Goal: Information Seeking & Learning: Learn about a topic

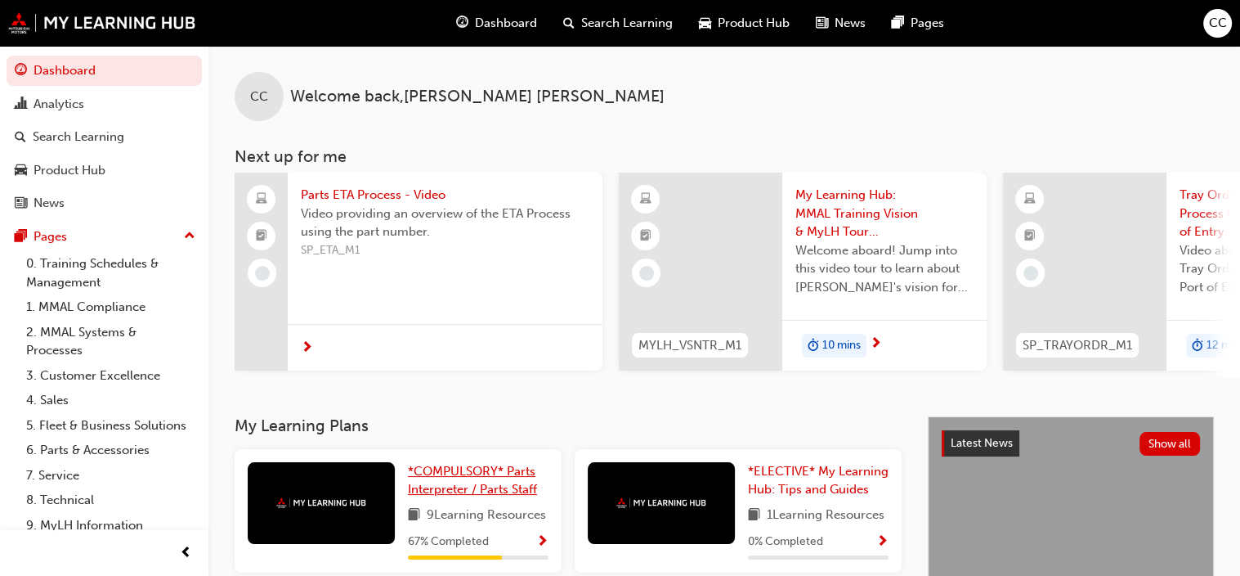
click at [500, 487] on span "*COMPULSORY* Parts Interpreter / Parts Staff" at bounding box center [472, 481] width 129 height 34
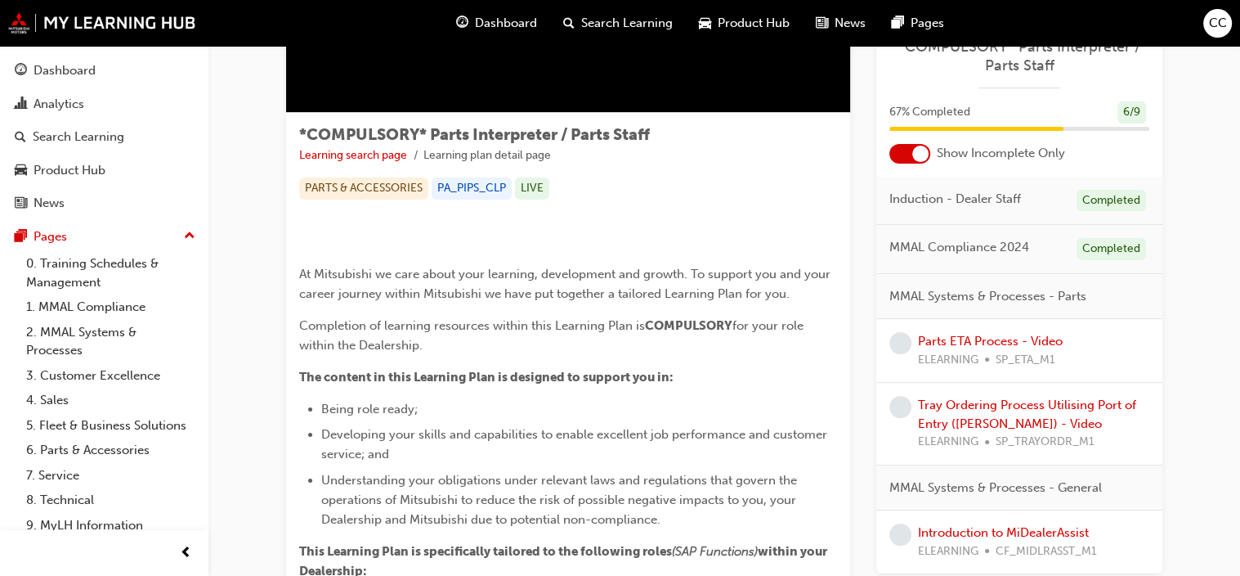
scroll to position [245, 0]
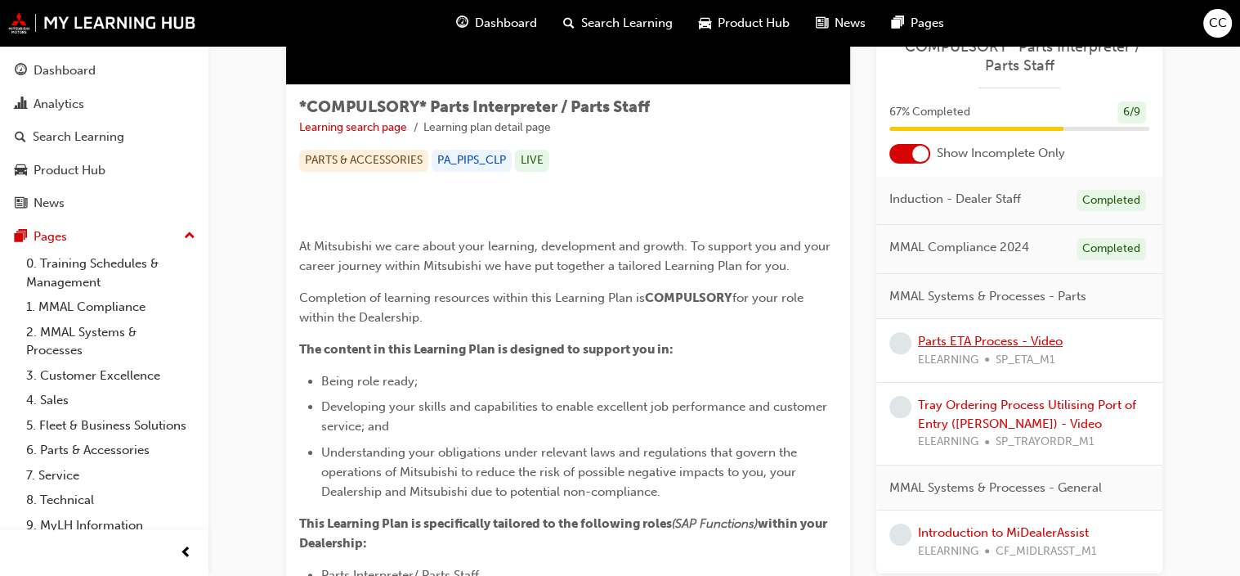
click at [975, 334] on link "Parts ETA Process - Video" at bounding box center [990, 341] width 145 height 15
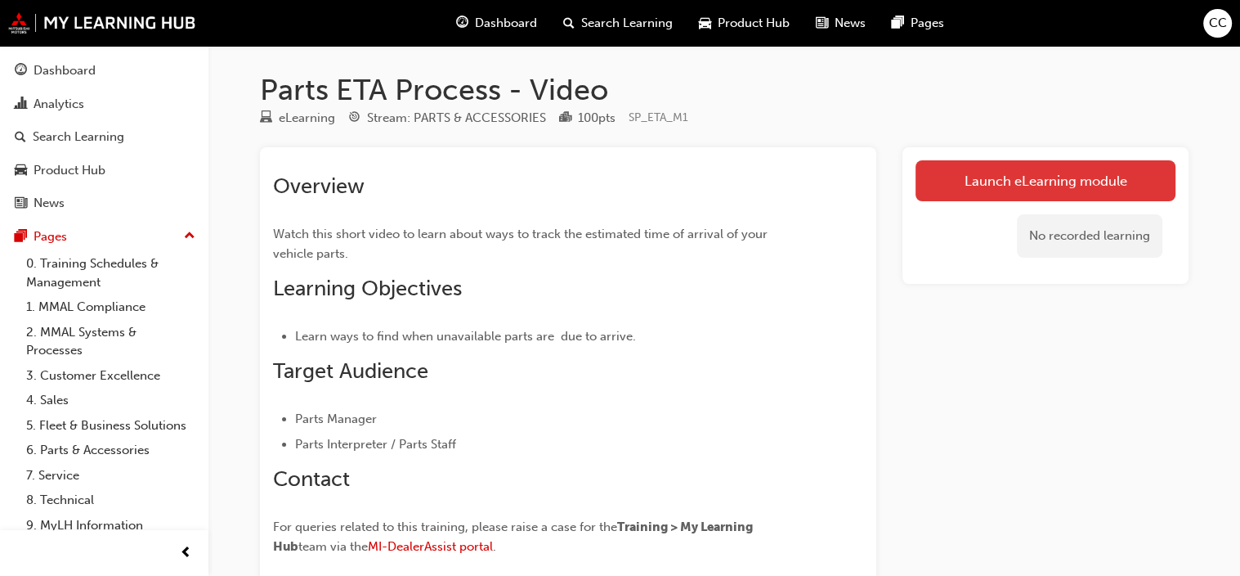
click at [993, 177] on link "Launch eLearning module" at bounding box center [1046, 180] width 260 height 41
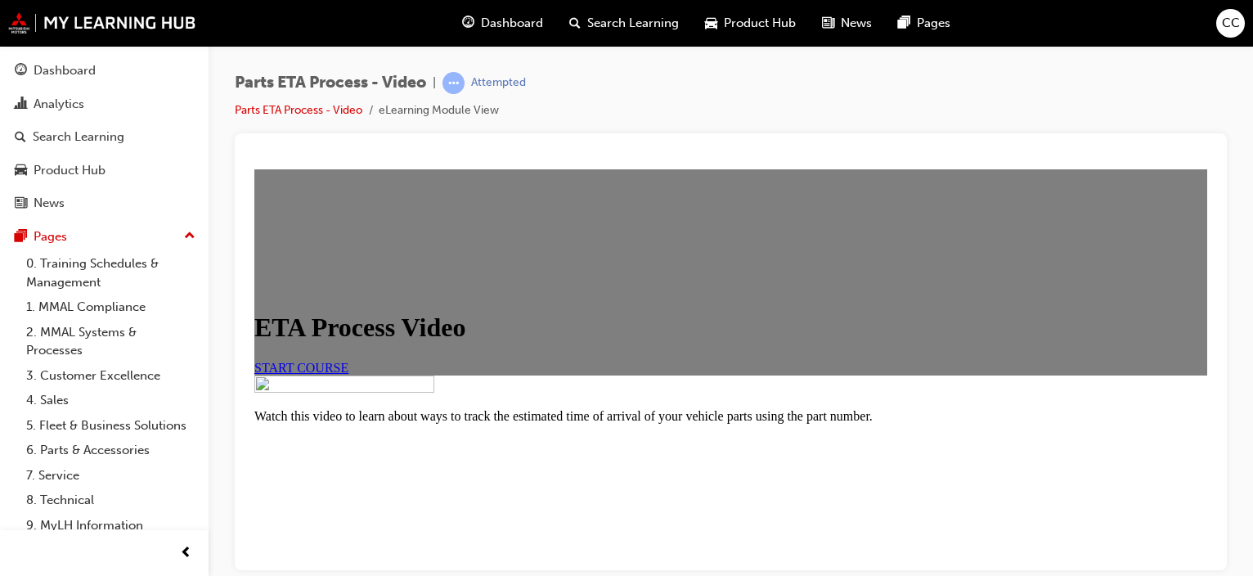
scroll to position [48, 0]
click at [348, 374] on span "START COURSE" at bounding box center [301, 367] width 94 height 14
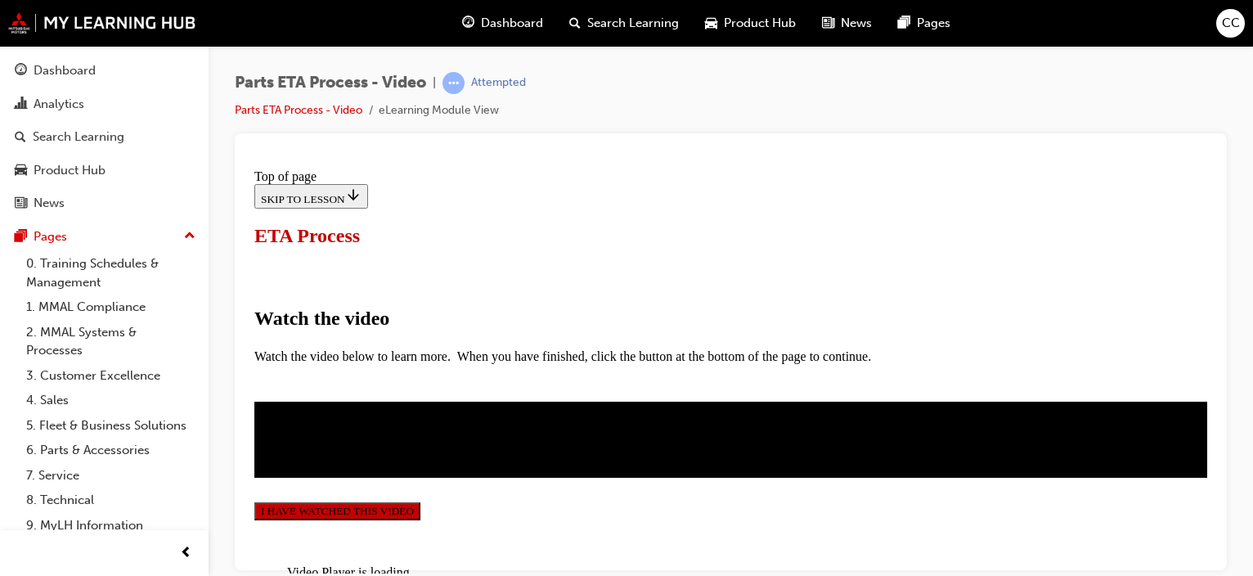
click at [420, 501] on button "I HAVE WATCHED THIS VIDEO" at bounding box center [337, 510] width 166 height 18
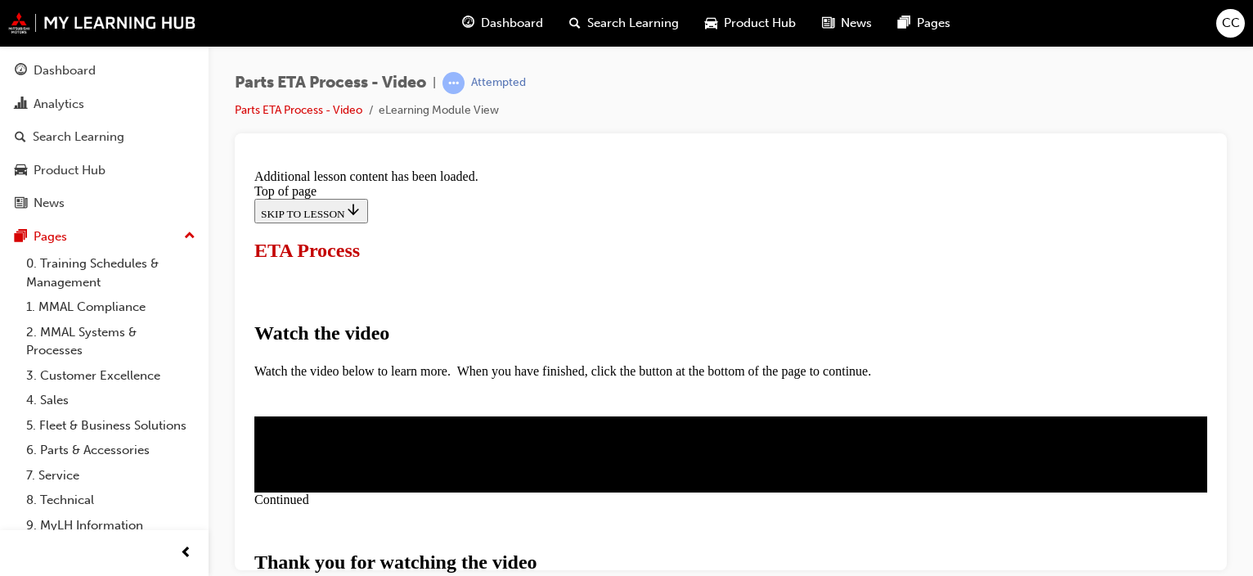
scroll to position [688, 0]
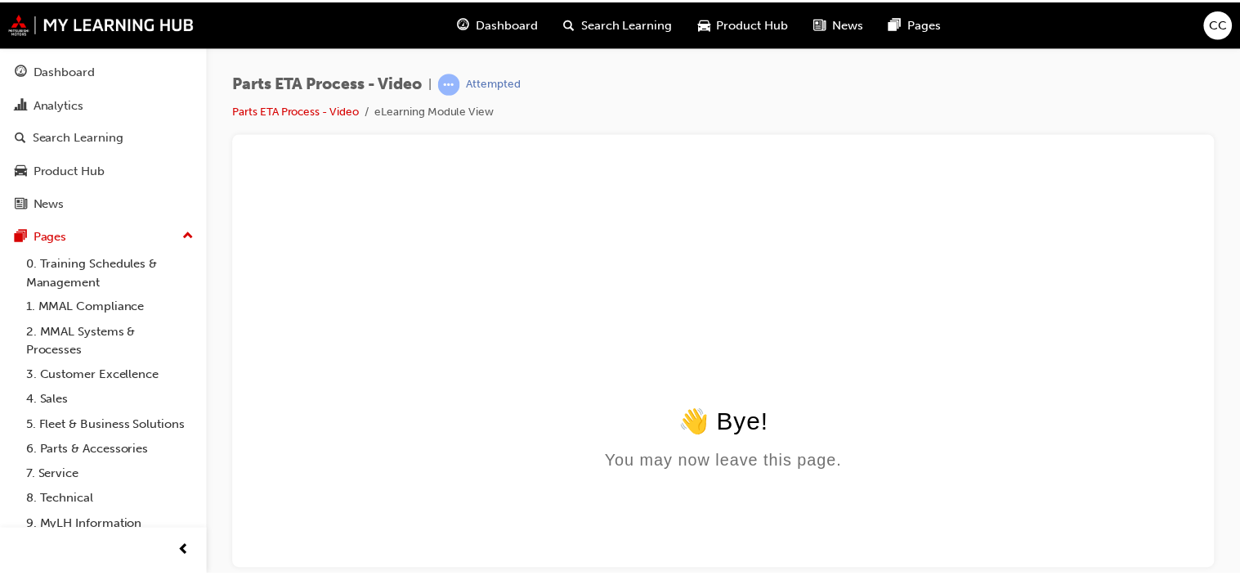
scroll to position [0, 0]
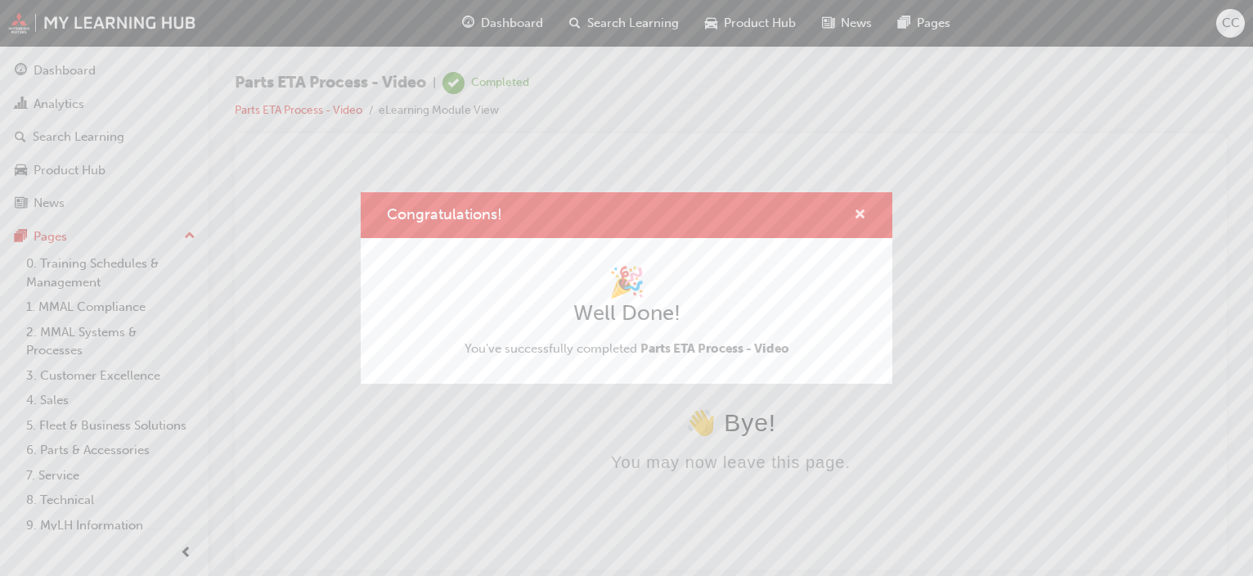
click at [858, 213] on span "cross-icon" at bounding box center [860, 216] width 12 height 15
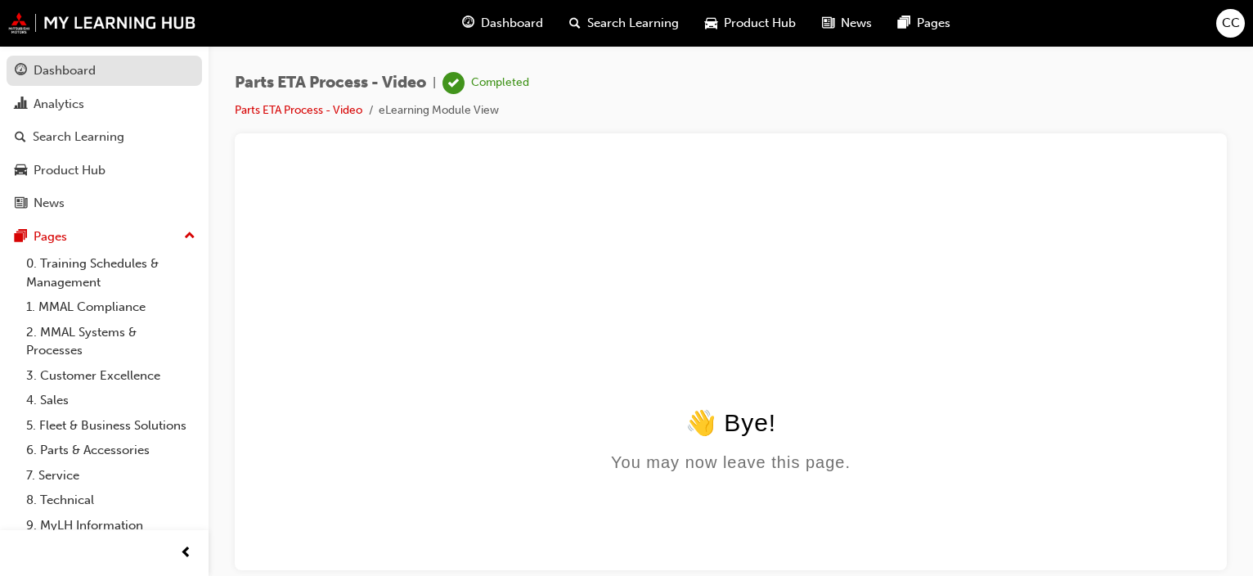
click at [81, 73] on div "Dashboard" at bounding box center [65, 70] width 62 height 19
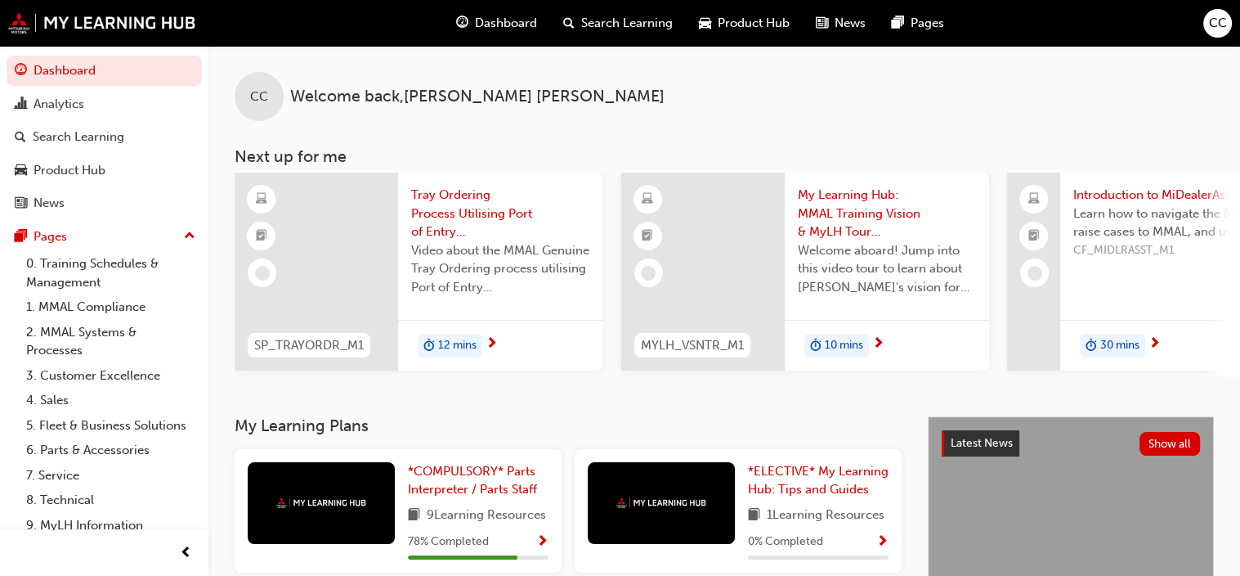
scroll to position [82, 0]
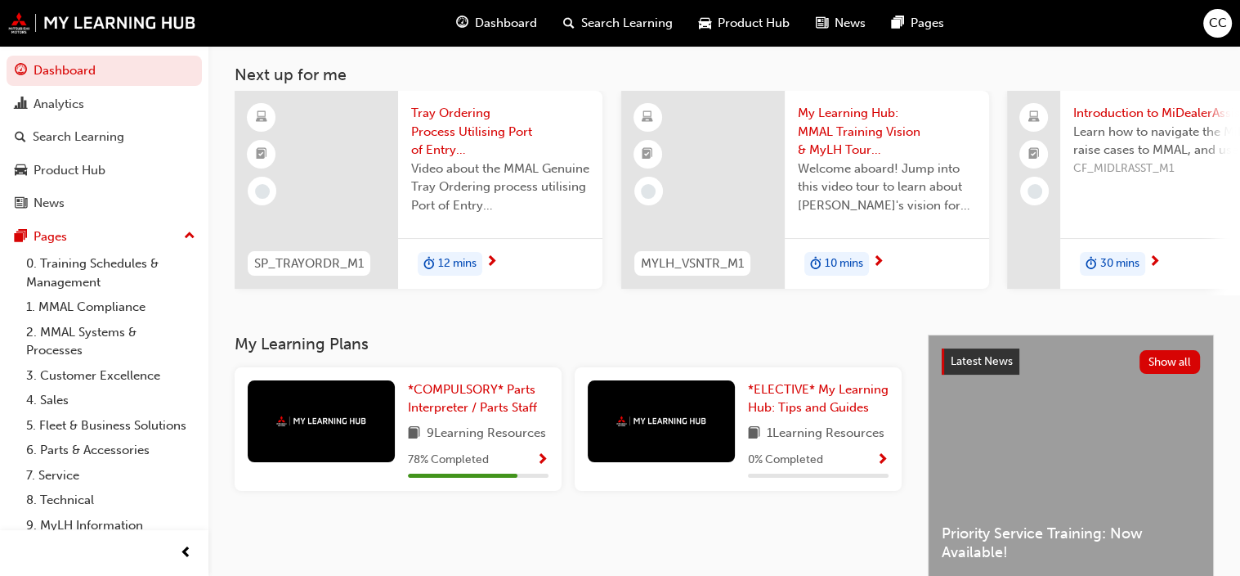
click at [466, 197] on span "Video about the MMAL Genuine Tray Ordering process utilising Port of Entry ([PE…" at bounding box center [500, 187] width 178 height 56
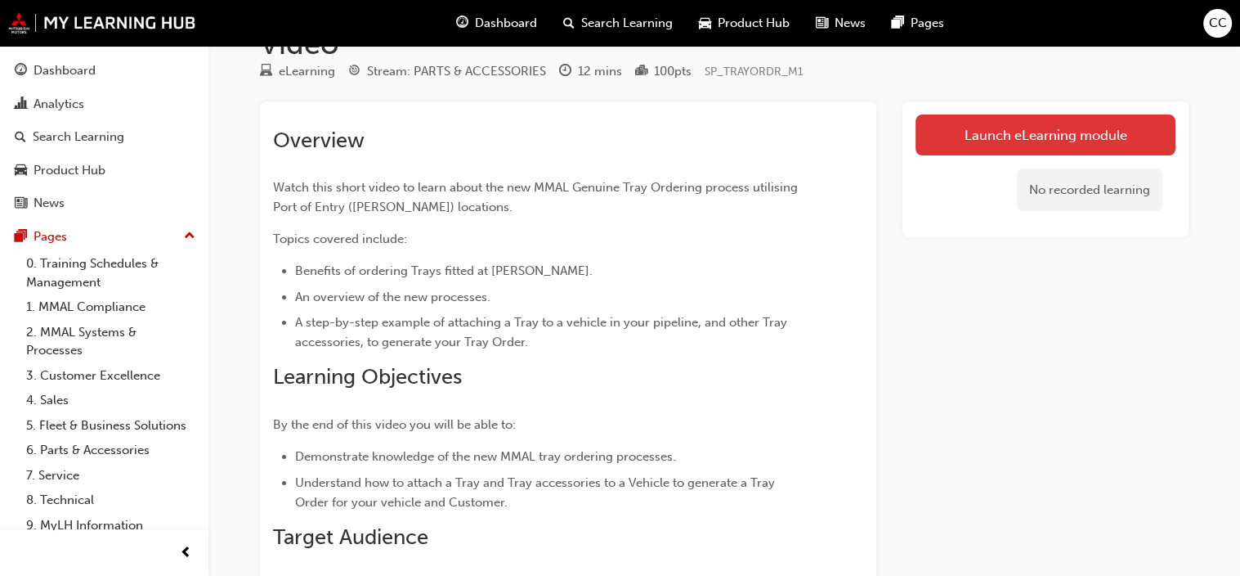
click at [1030, 114] on link "Launch eLearning module" at bounding box center [1046, 134] width 260 height 41
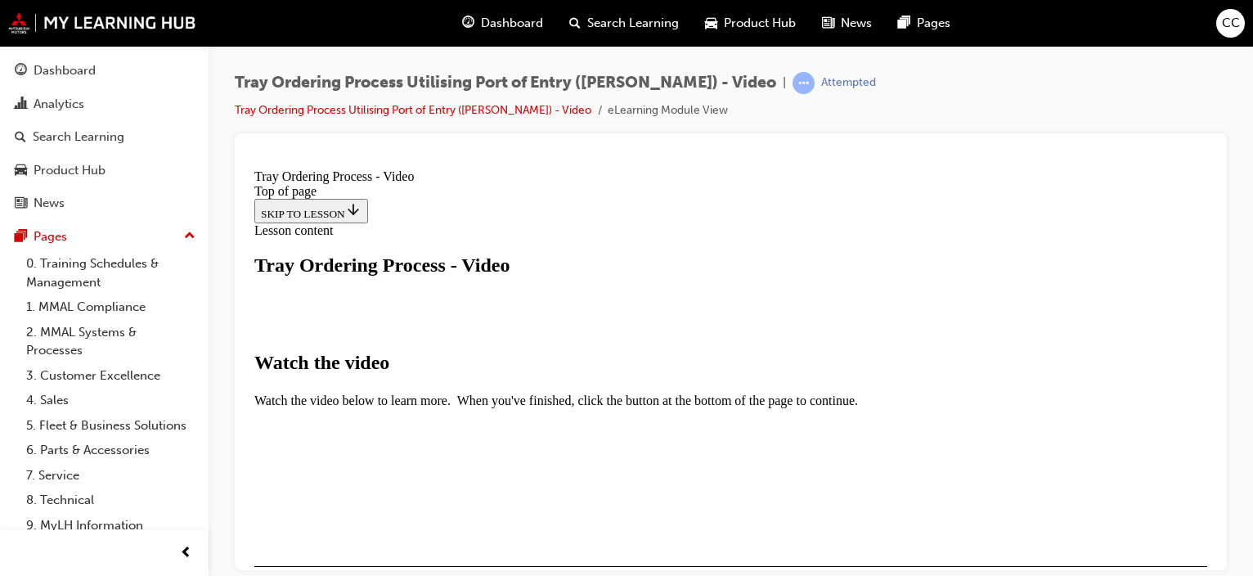
scroll to position [327, 0]
